Goal: Task Accomplishment & Management: Use online tool/utility

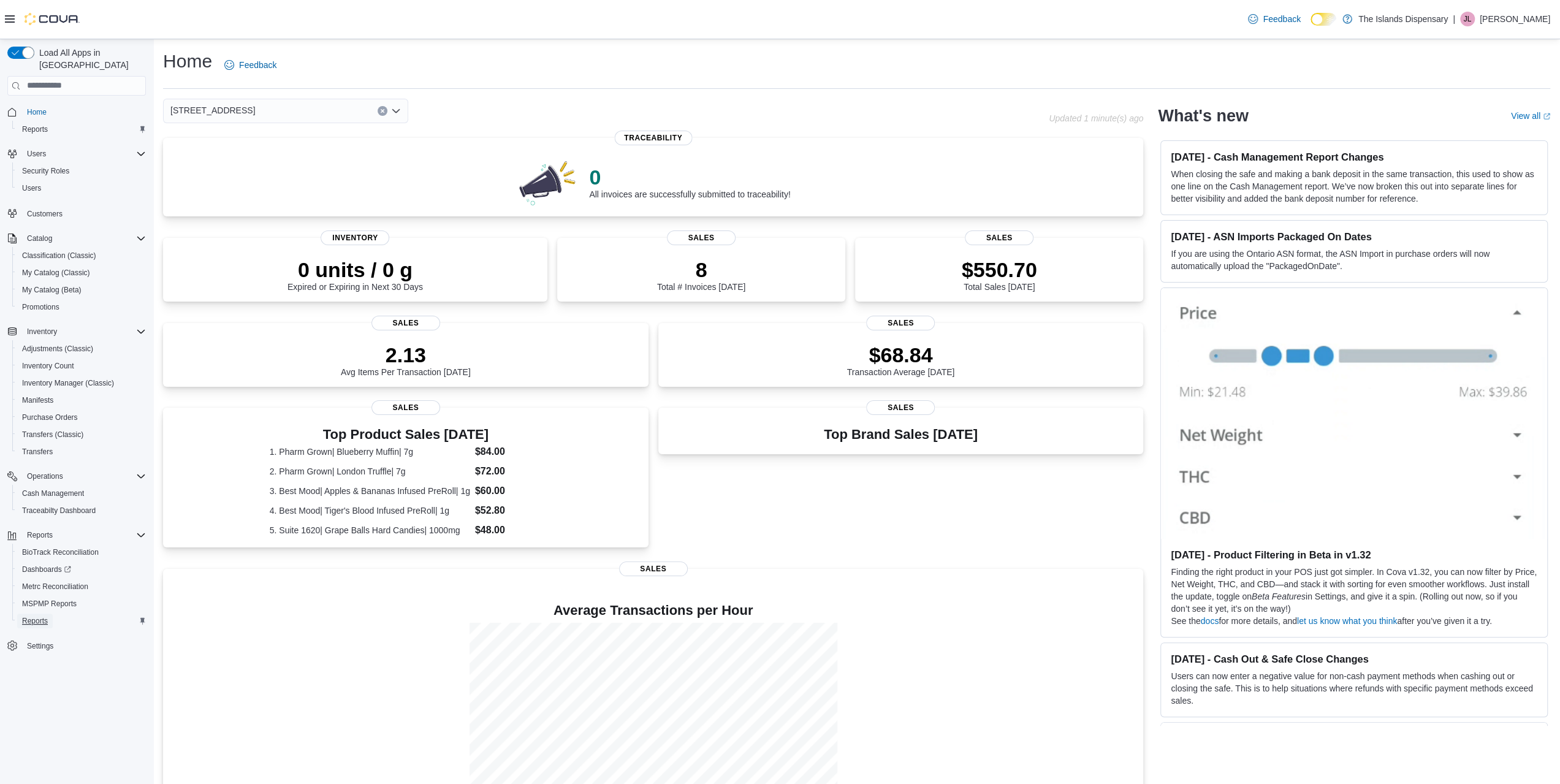
click at [45, 616] on span "Reports" at bounding box center [35, 620] width 26 height 10
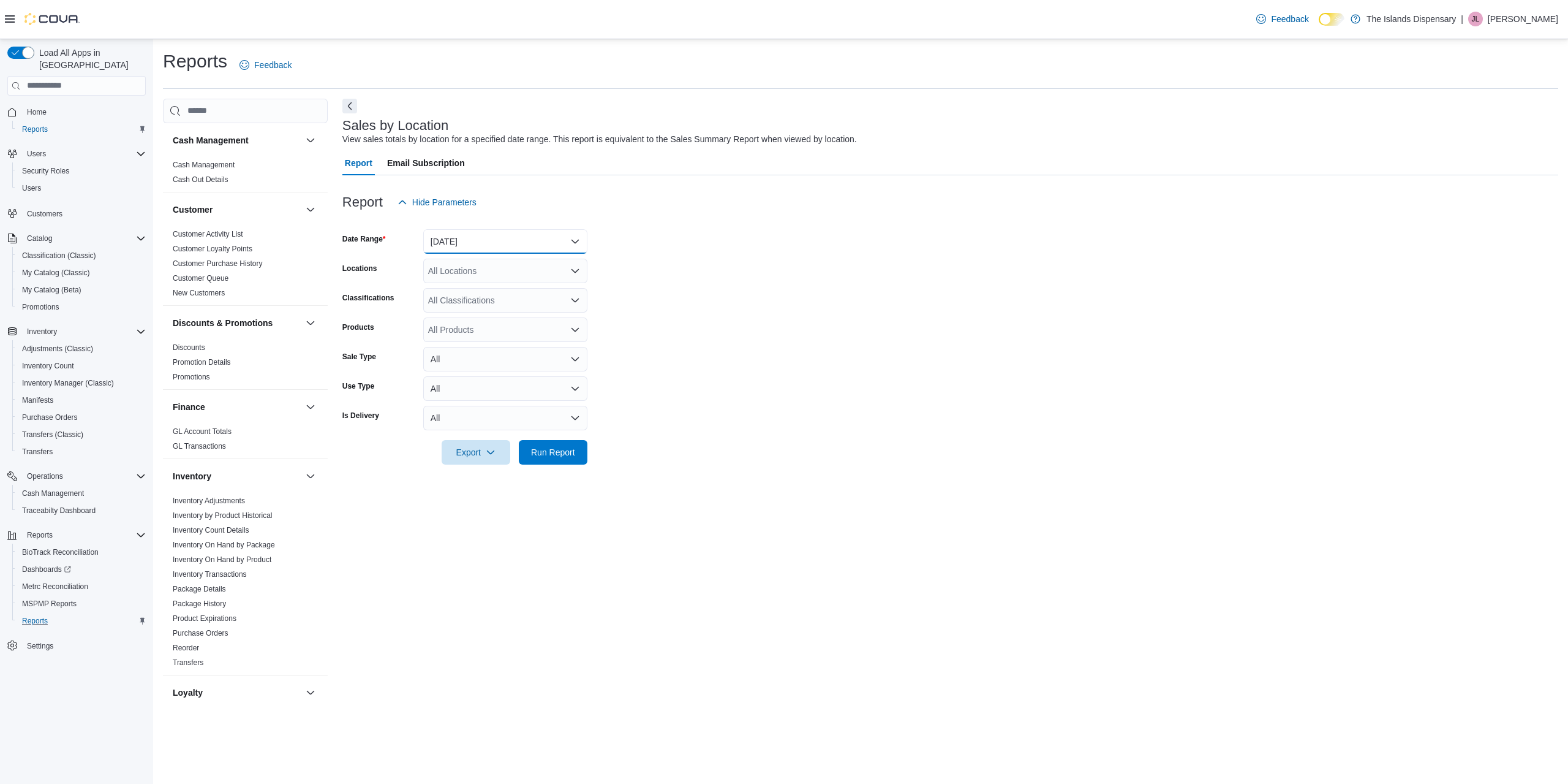
click at [525, 243] on button "[DATE]" at bounding box center [505, 241] width 164 height 25
click at [512, 294] on span "[DATE]" at bounding box center [513, 291] width 140 height 15
click at [532, 454] on span "Run Report" at bounding box center [553, 451] width 44 height 12
